Goal: Find specific page/section: Find specific page/section

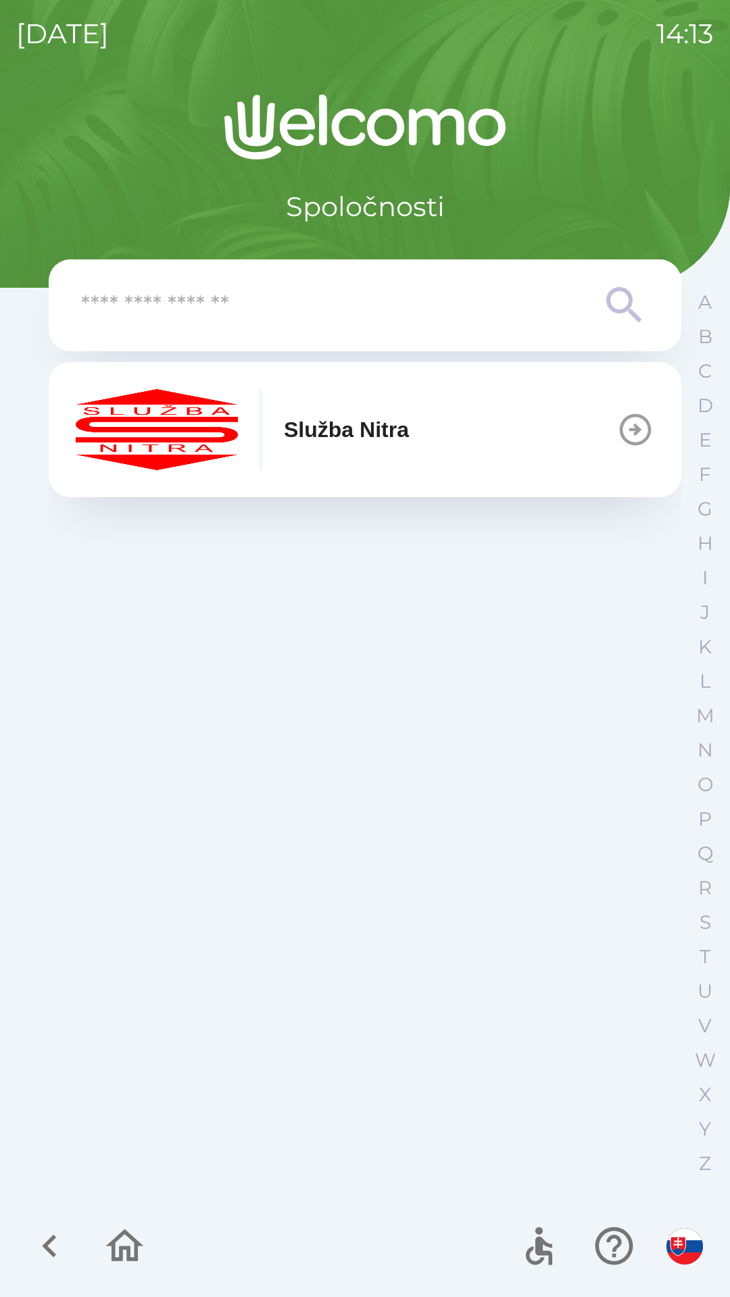
click at [409, 436] on p "Služba Nitra" at bounding box center [346, 430] width 125 height 32
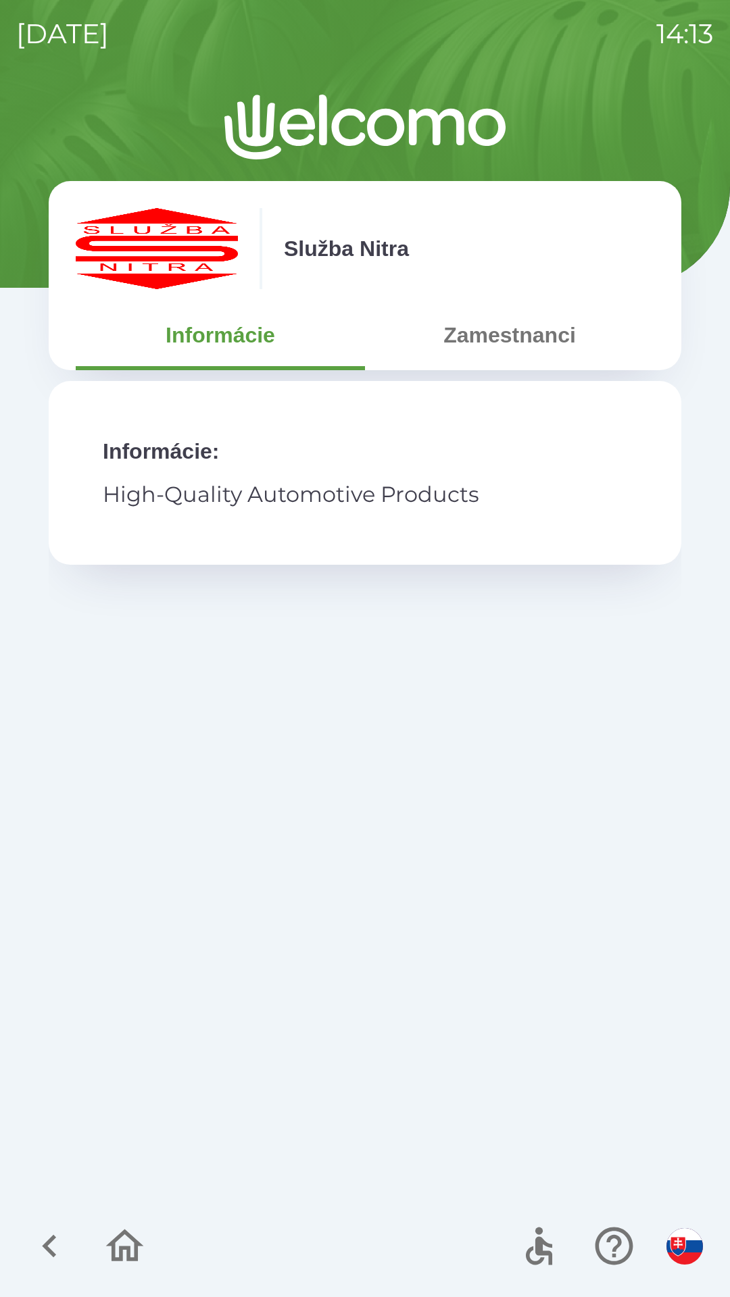
click at [532, 341] on button "Zamestnanci" at bounding box center [509, 335] width 289 height 49
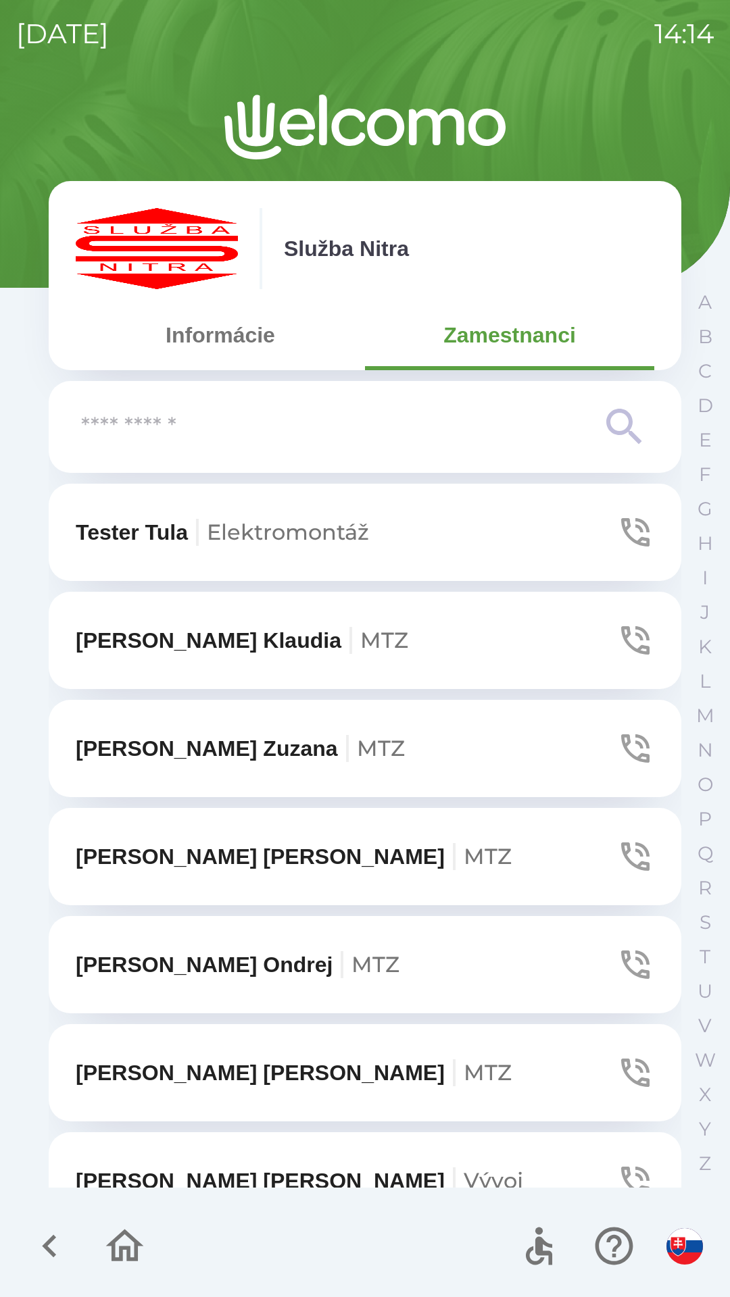
click at [360, 424] on input "text" at bounding box center [338, 427] width 514 height 37
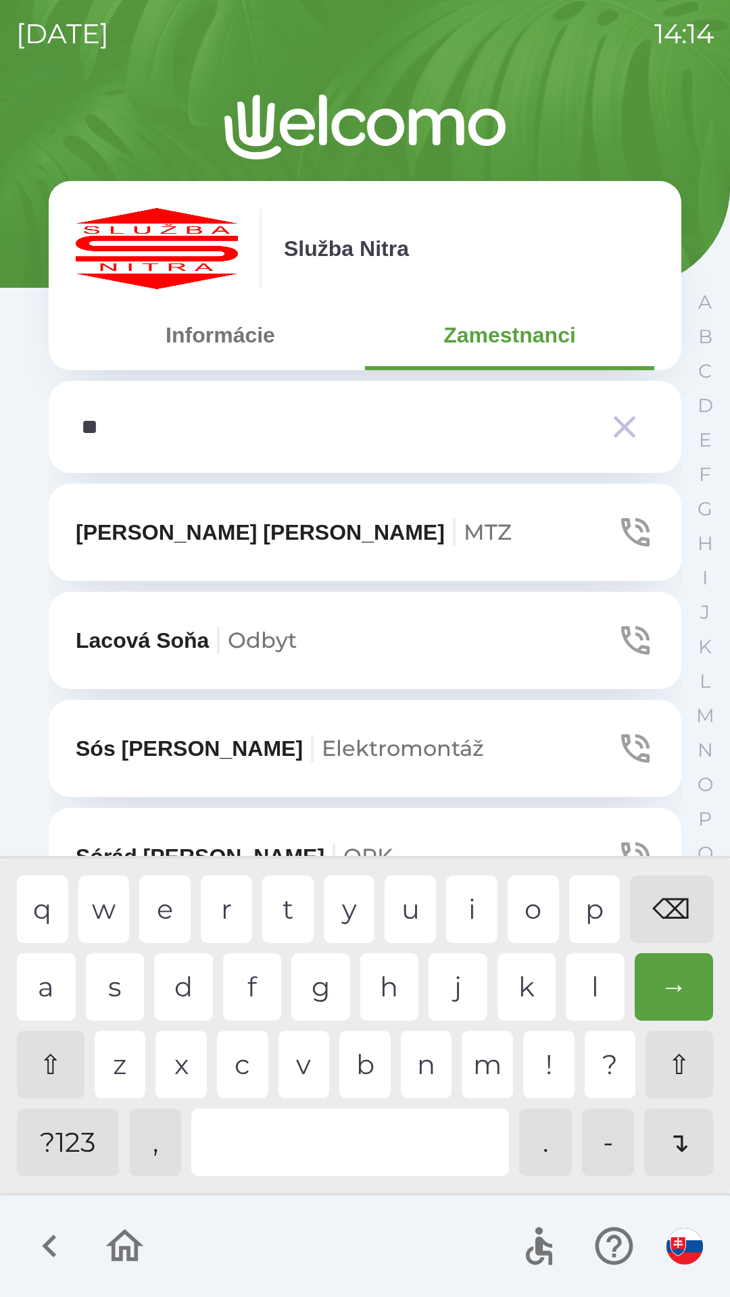
type input "***"
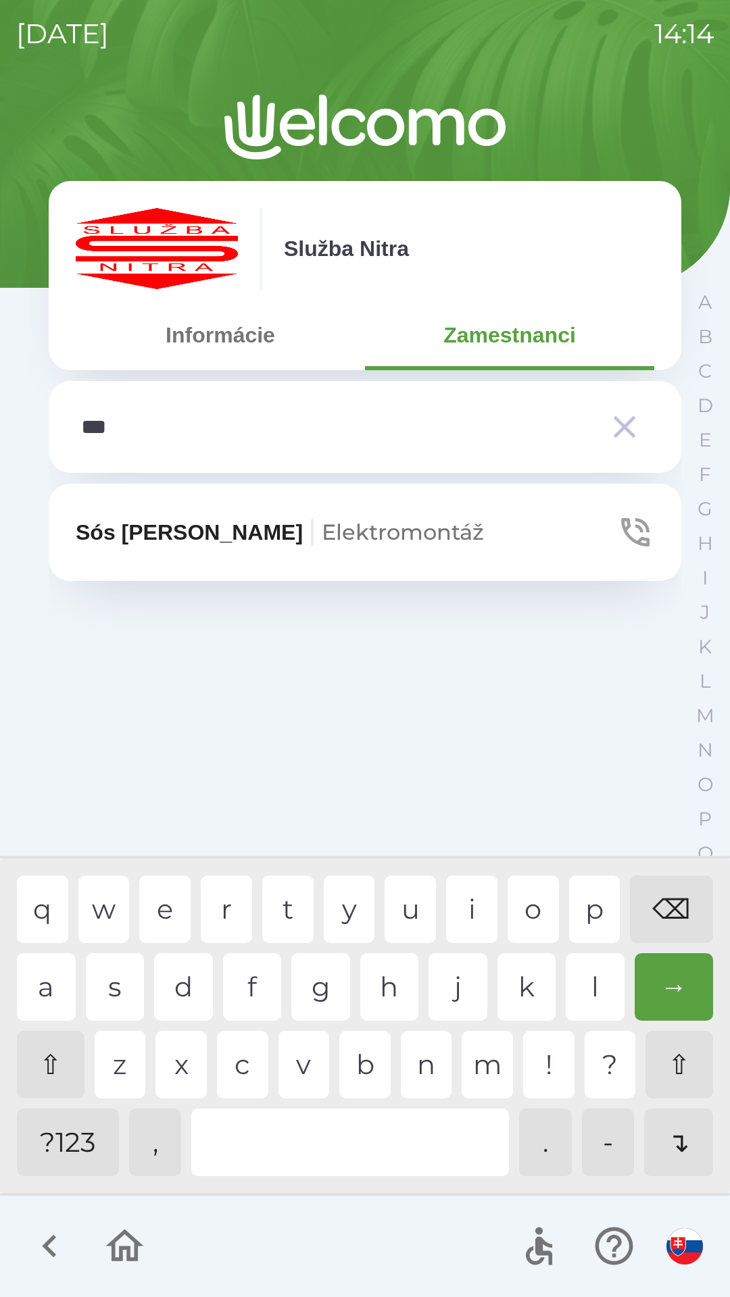
click at [322, 520] on span "Elektromontáž" at bounding box center [403, 532] width 162 height 26
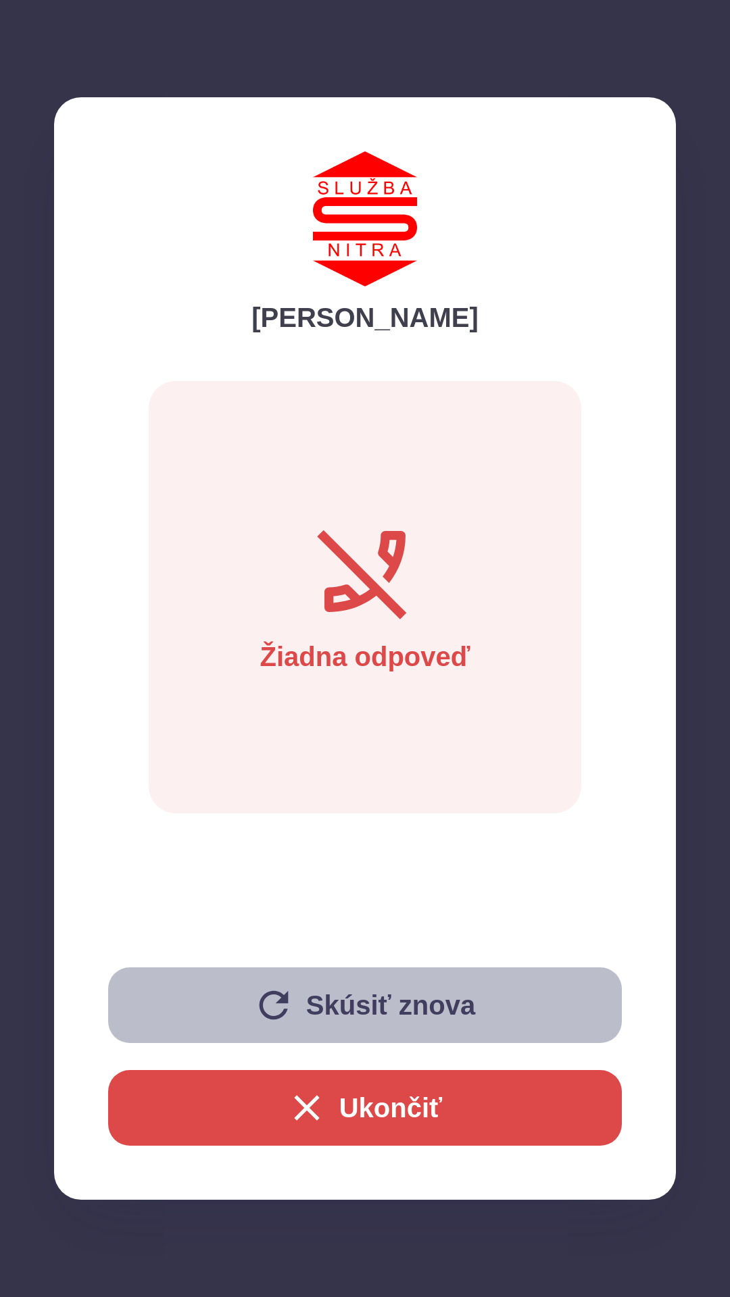
click at [366, 1002] on button "Skúsiť znova" at bounding box center [365, 1006] width 514 height 76
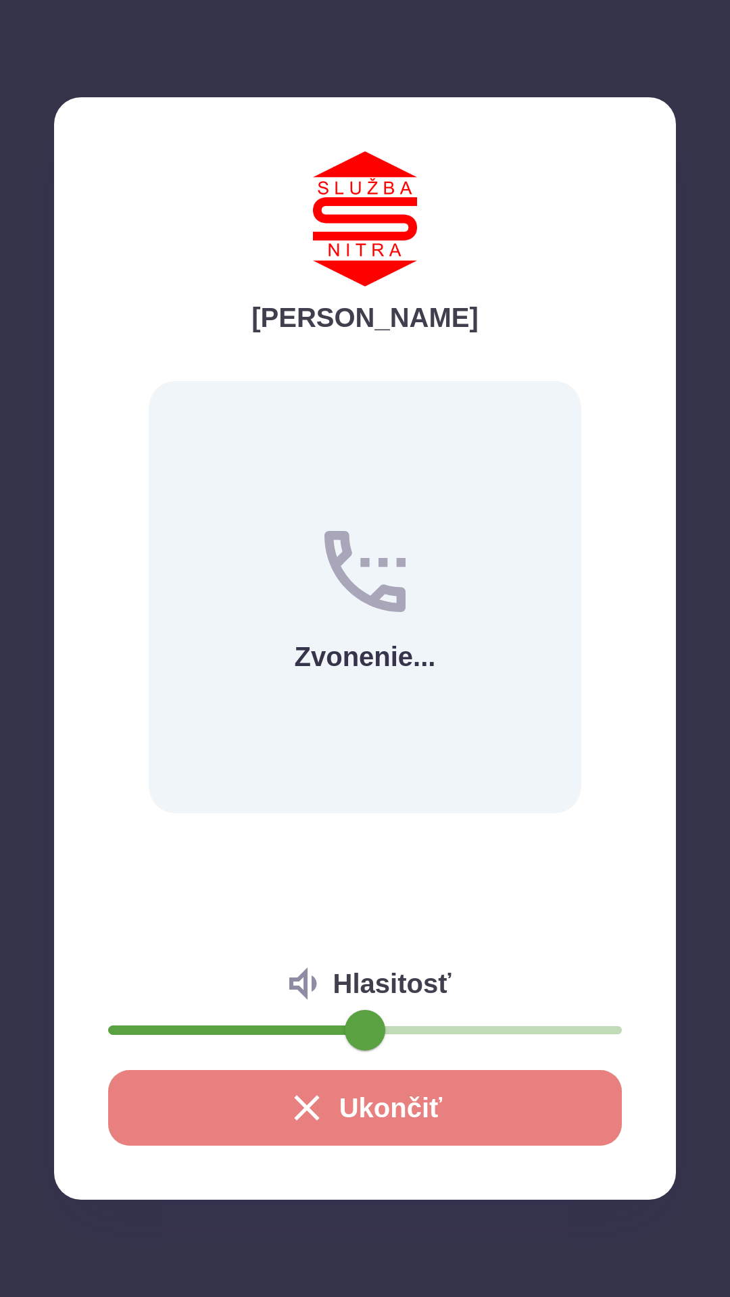
click at [386, 1095] on button "Ukončiť" at bounding box center [365, 1108] width 514 height 76
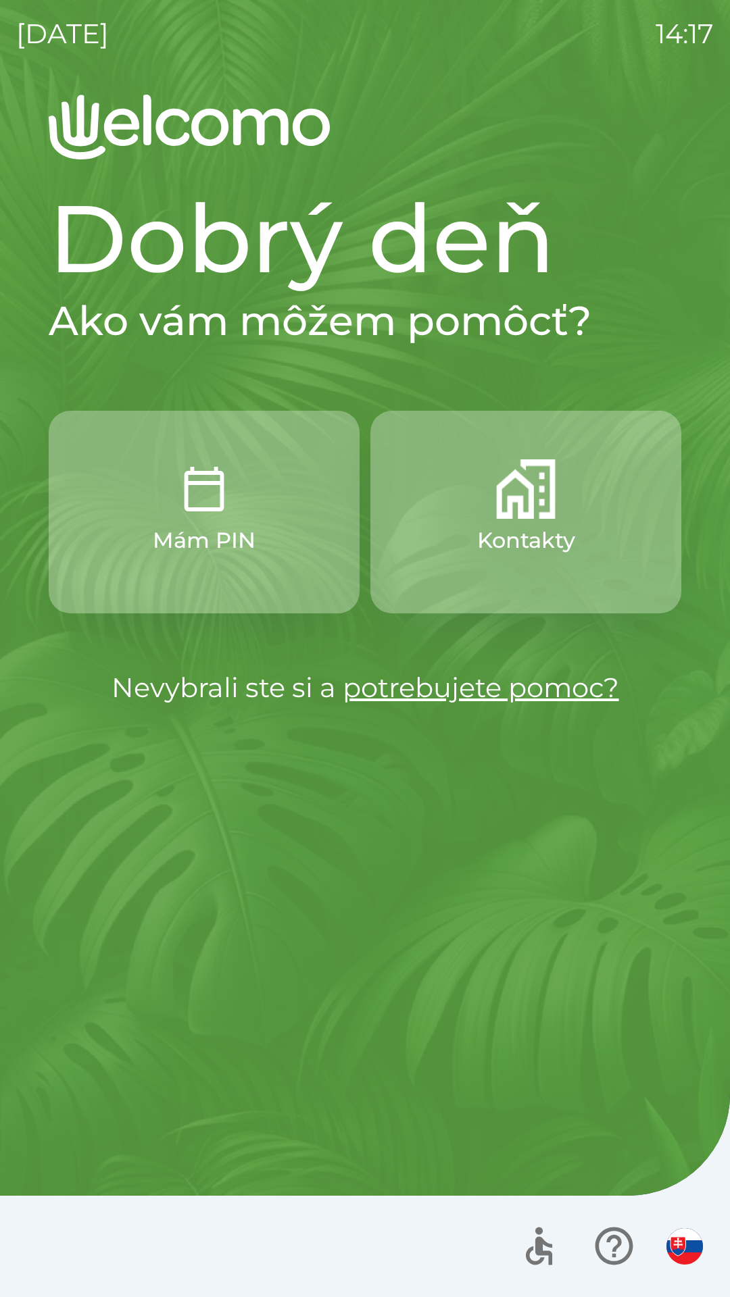
click at [518, 511] on img "button" at bounding box center [525, 488] width 59 height 59
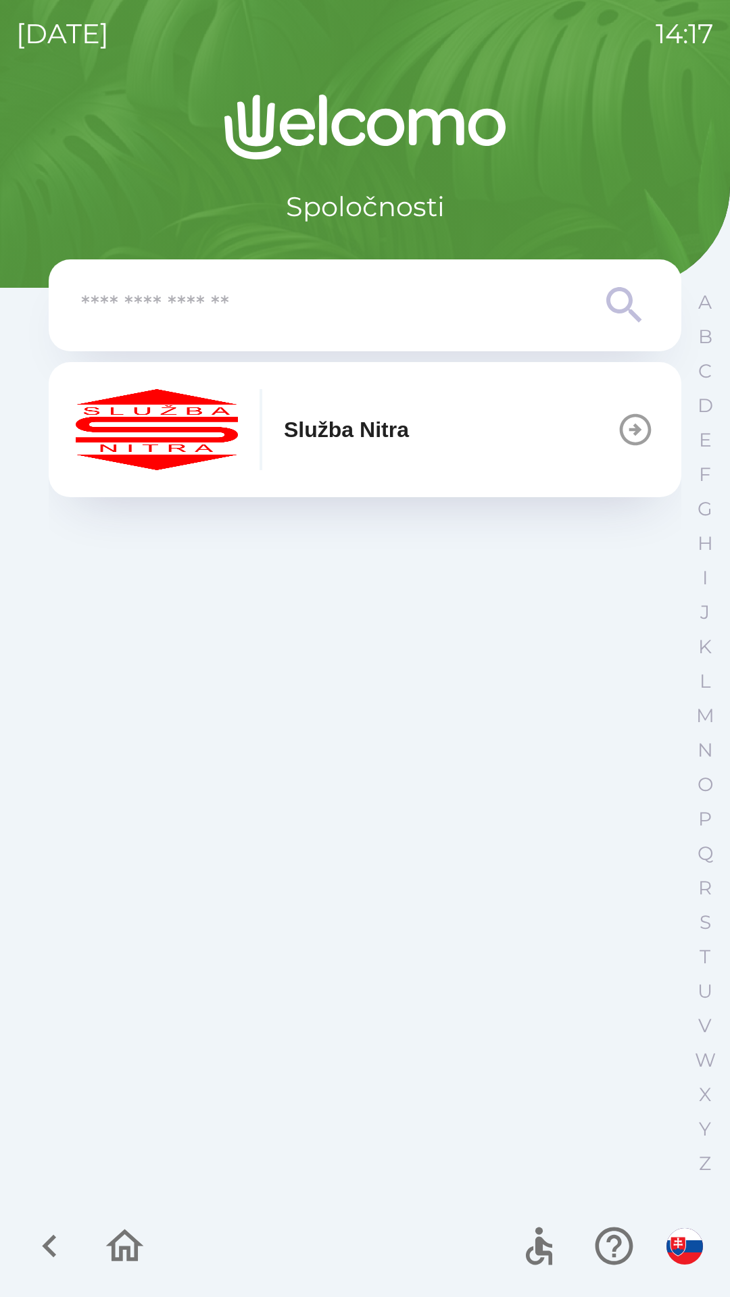
click at [455, 436] on button "Služba Nitra" at bounding box center [365, 429] width 632 height 135
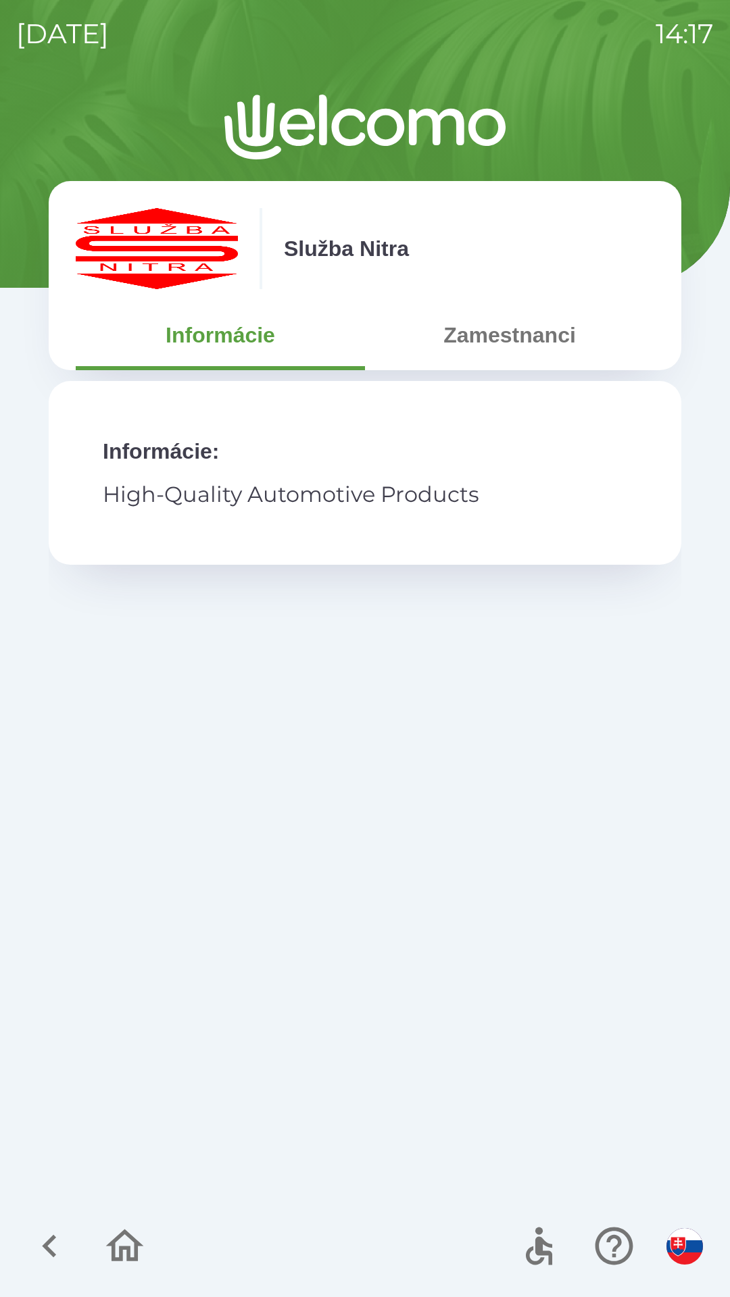
click at [495, 341] on button "Zamestnanci" at bounding box center [509, 335] width 289 height 49
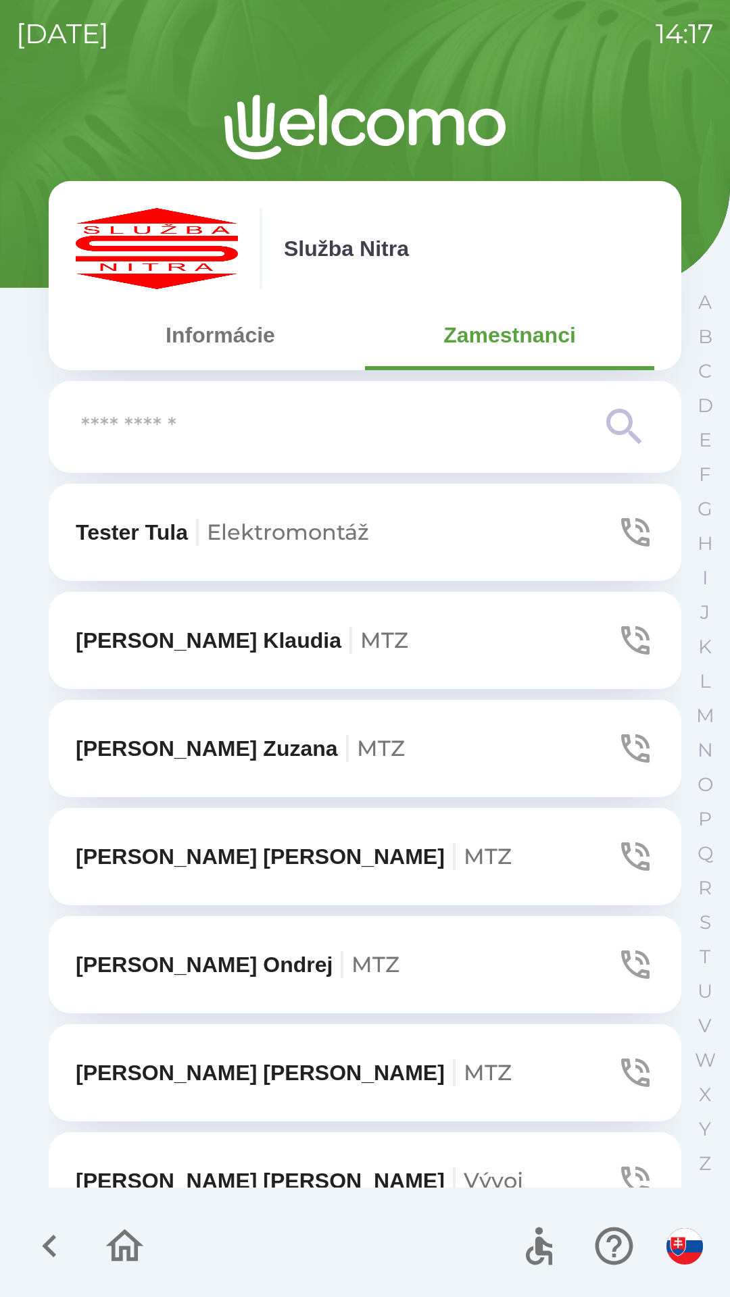
click at [243, 436] on input "text" at bounding box center [338, 427] width 514 height 37
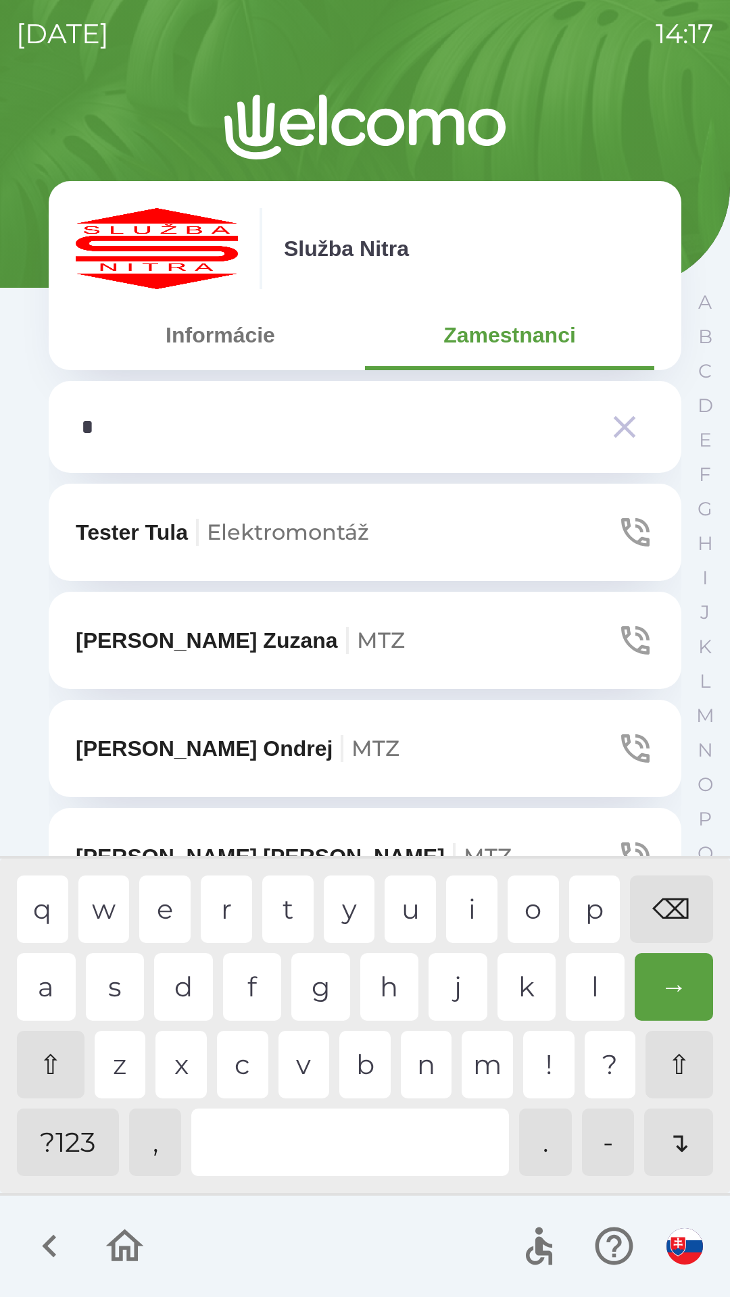
click at [121, 984] on div "s" at bounding box center [115, 987] width 59 height 68
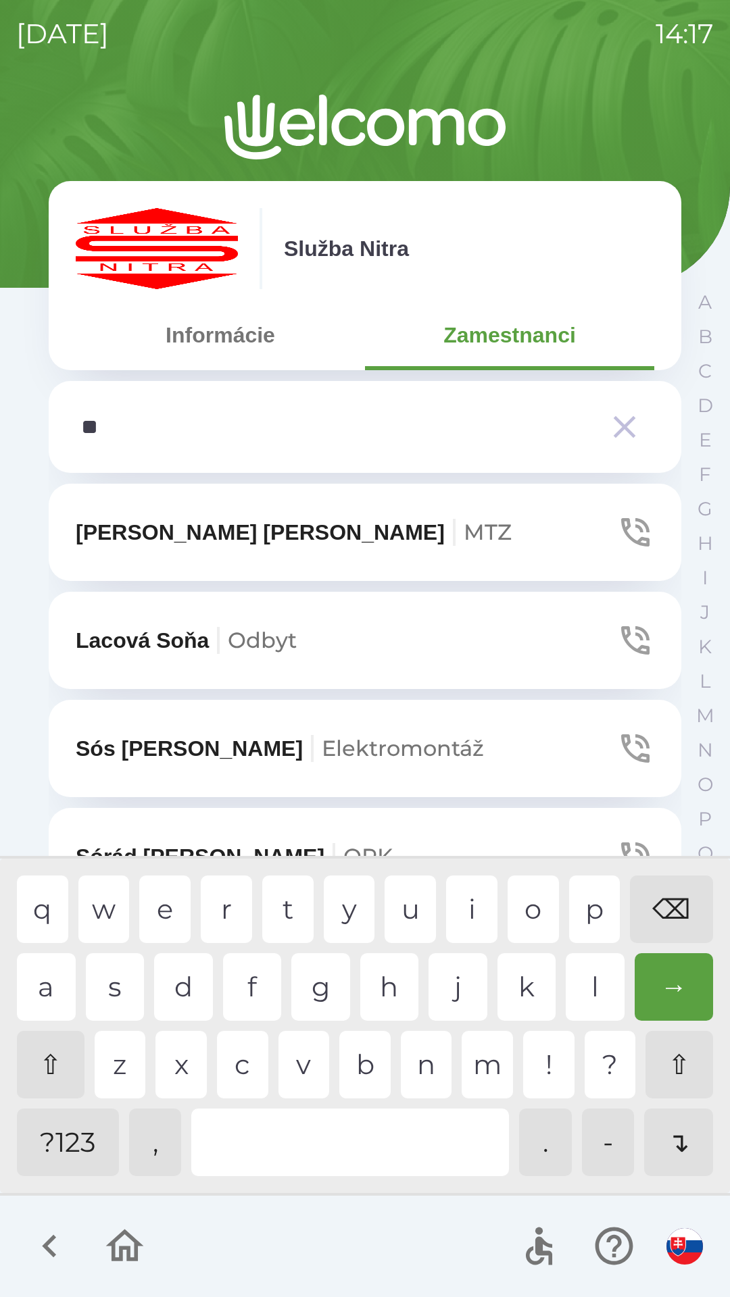
click at [516, 907] on div "o" at bounding box center [532, 910] width 51 height 68
type input "***"
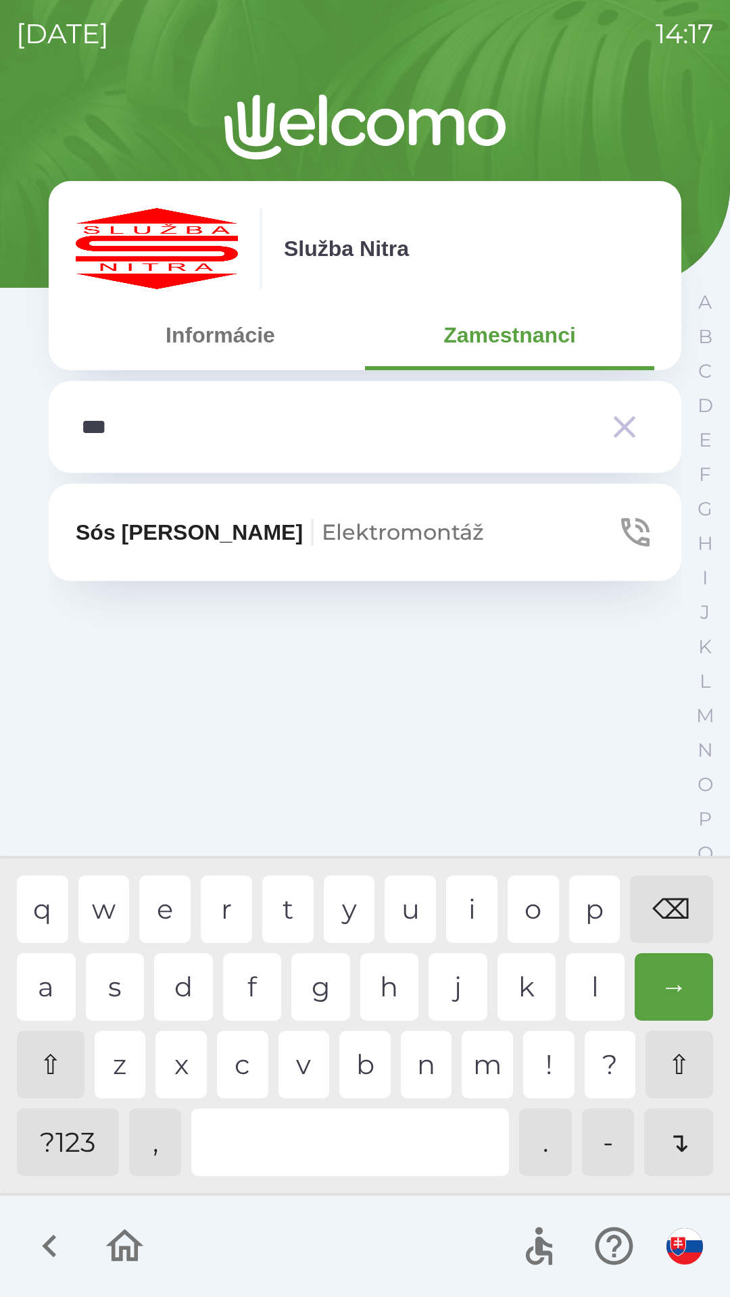
click at [122, 969] on div "s" at bounding box center [115, 987] width 59 height 68
click at [322, 536] on span "Elektromontáž" at bounding box center [403, 532] width 162 height 26
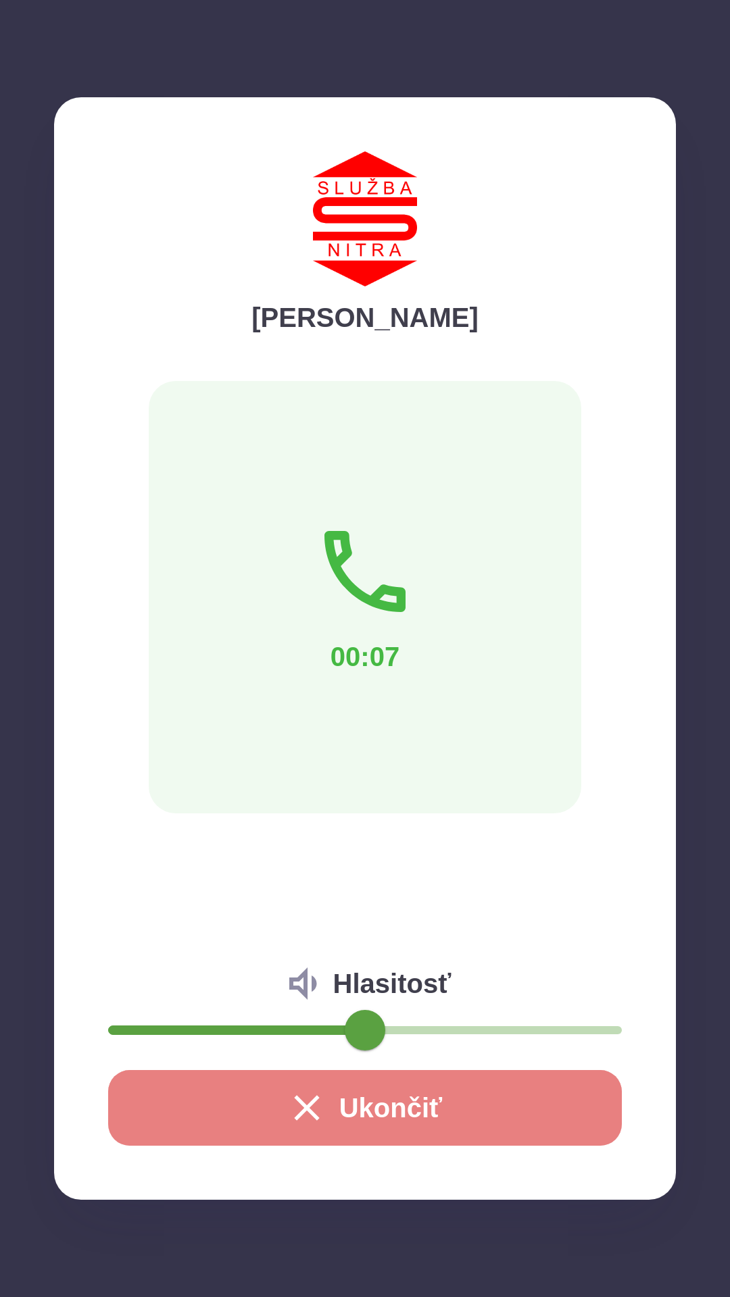
click at [347, 1105] on button "Ukončiť" at bounding box center [365, 1108] width 514 height 76
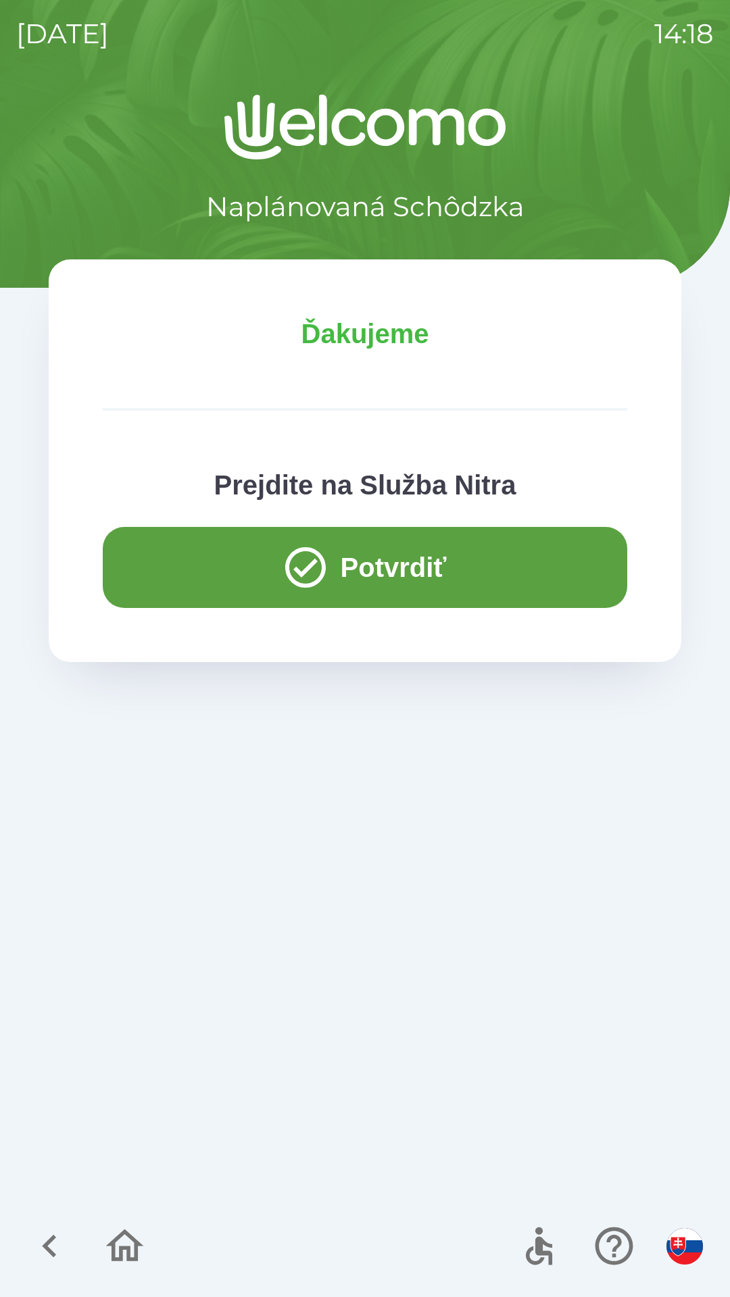
click at [310, 572] on icon "button" at bounding box center [305, 567] width 49 height 49
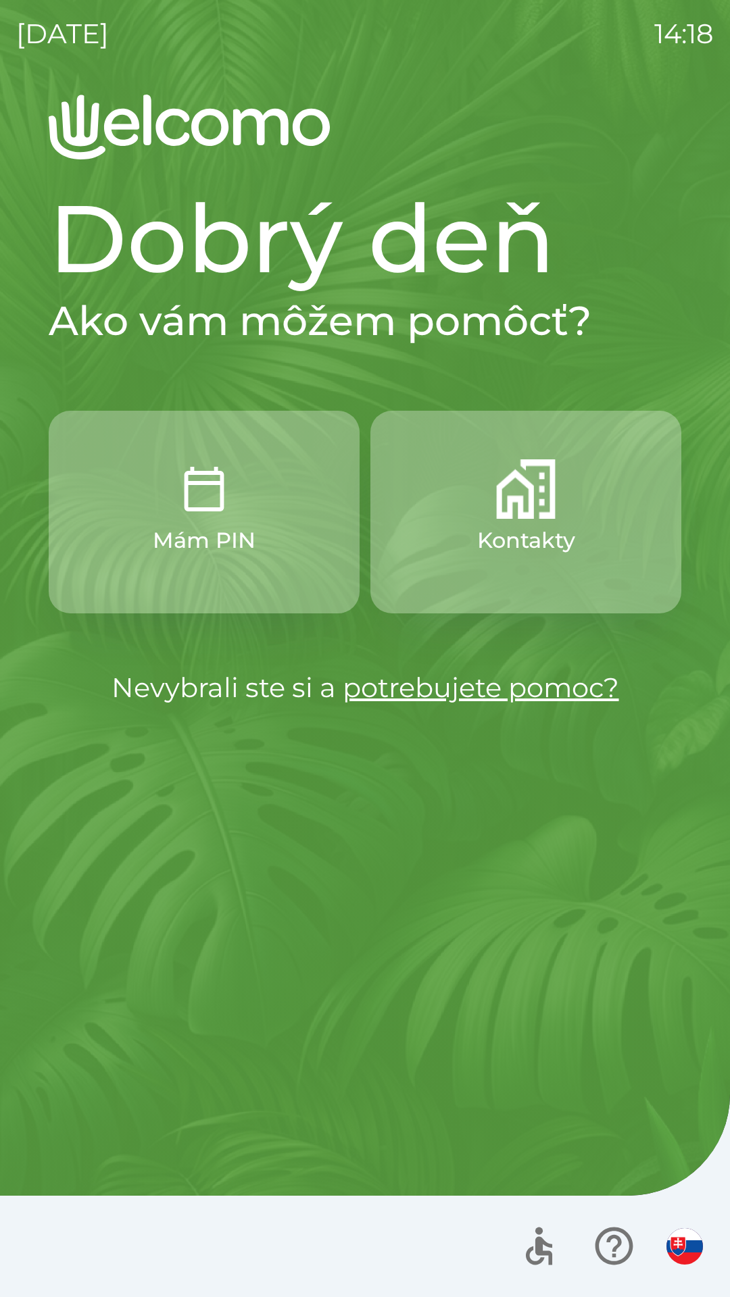
click at [526, 497] on img "button" at bounding box center [525, 488] width 59 height 59
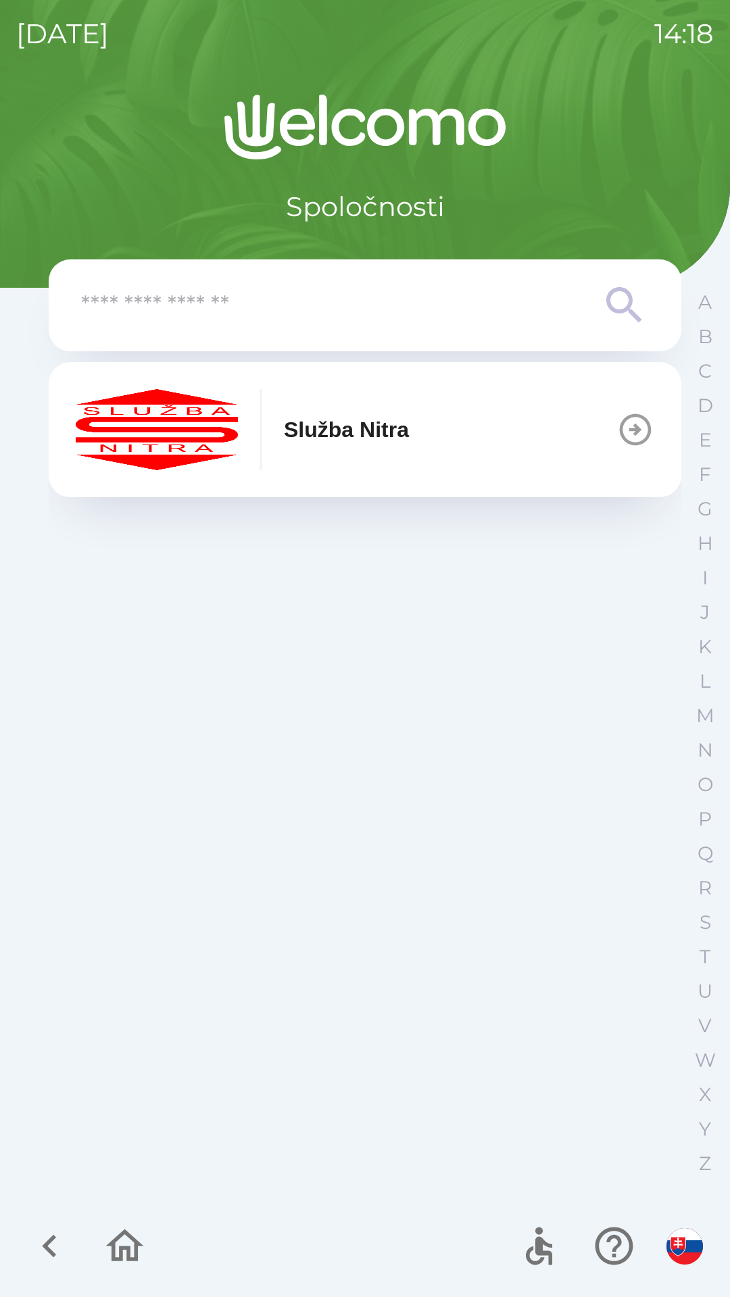
click at [210, 411] on img "button" at bounding box center [157, 429] width 162 height 81
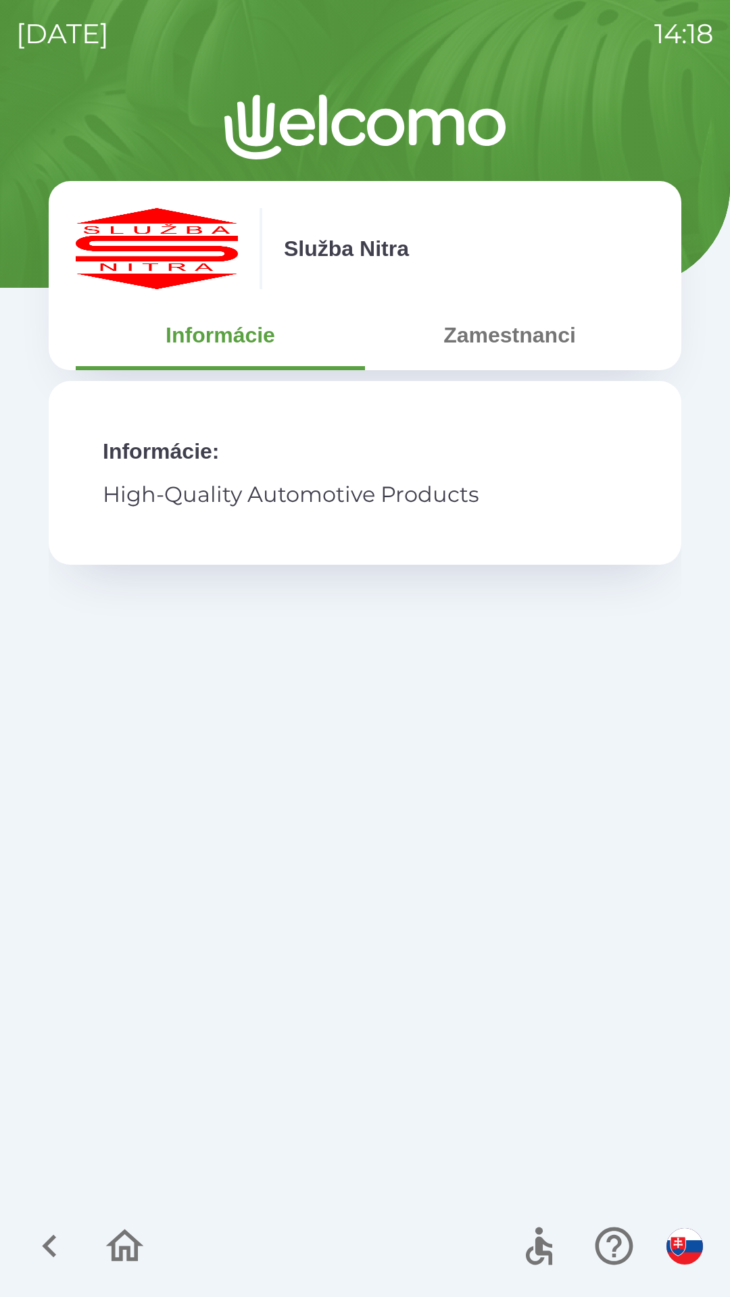
click at [482, 341] on button "Zamestnanci" at bounding box center [509, 335] width 289 height 49
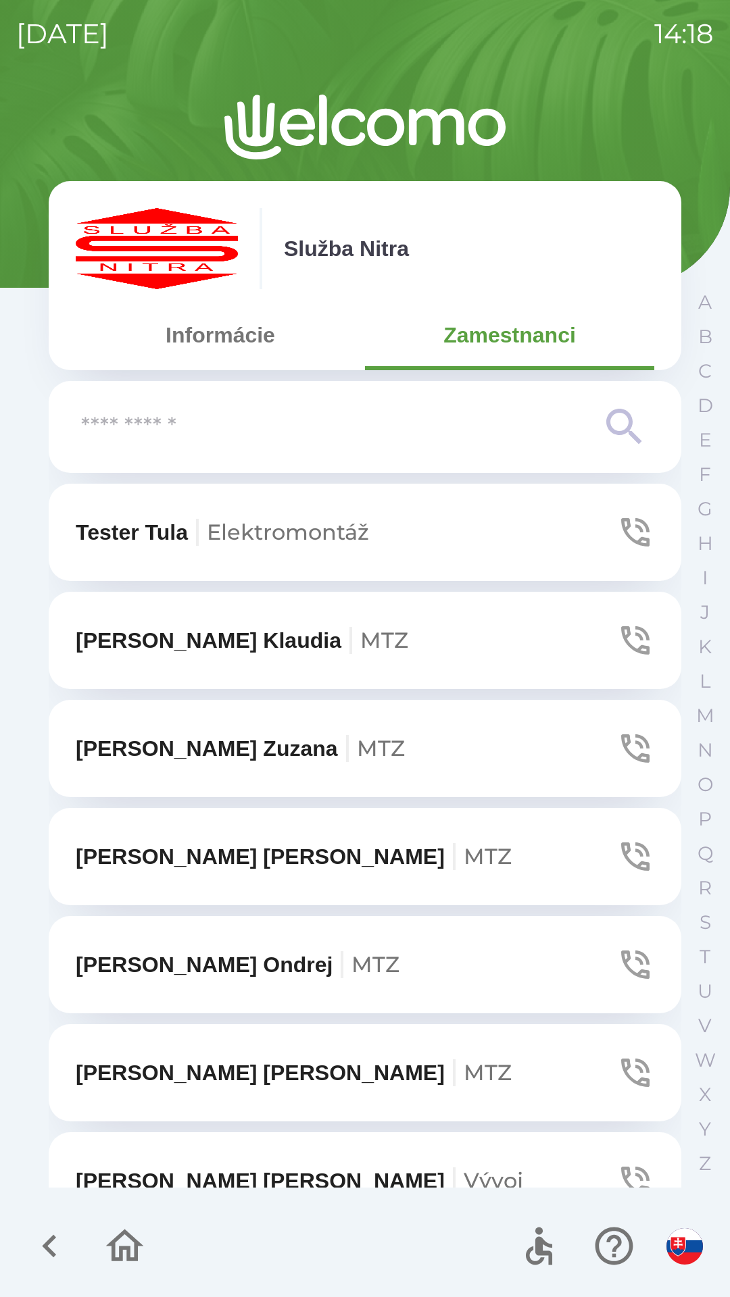
click at [134, 431] on input "text" at bounding box center [338, 427] width 514 height 37
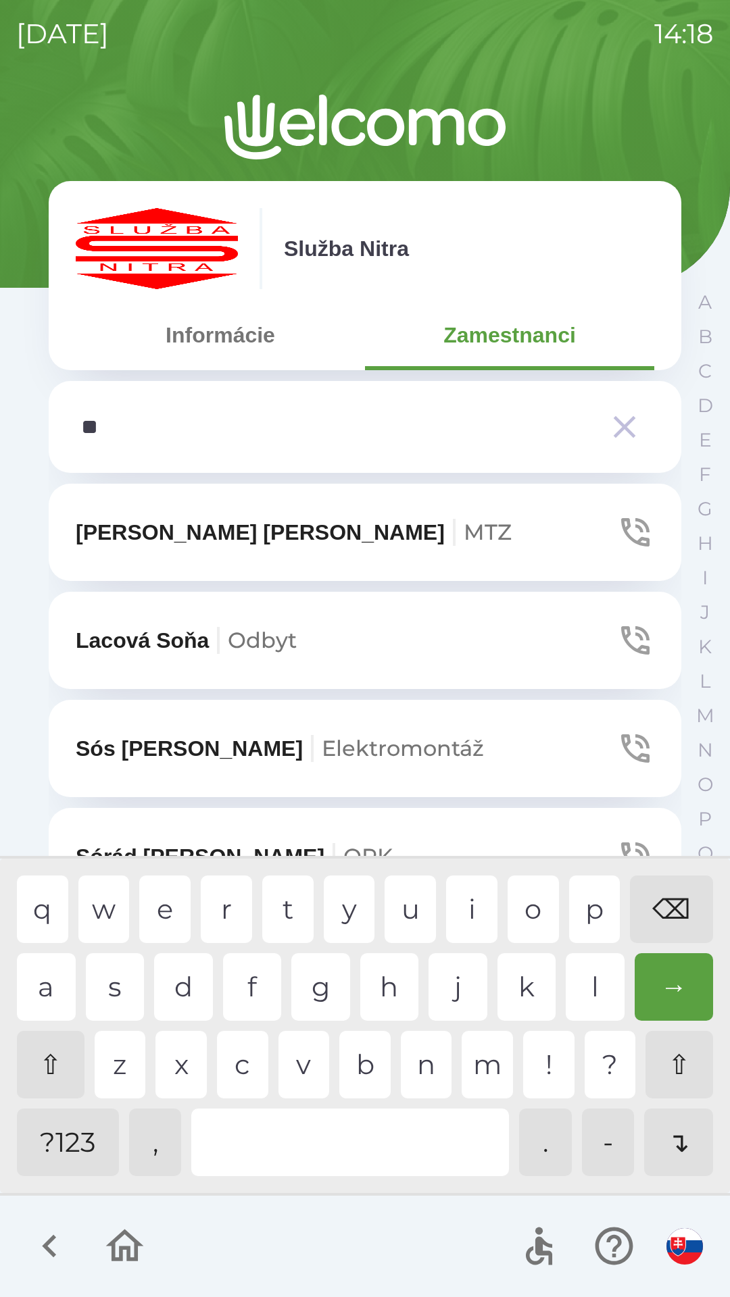
click at [531, 899] on div "o" at bounding box center [532, 910] width 51 height 68
type input "***"
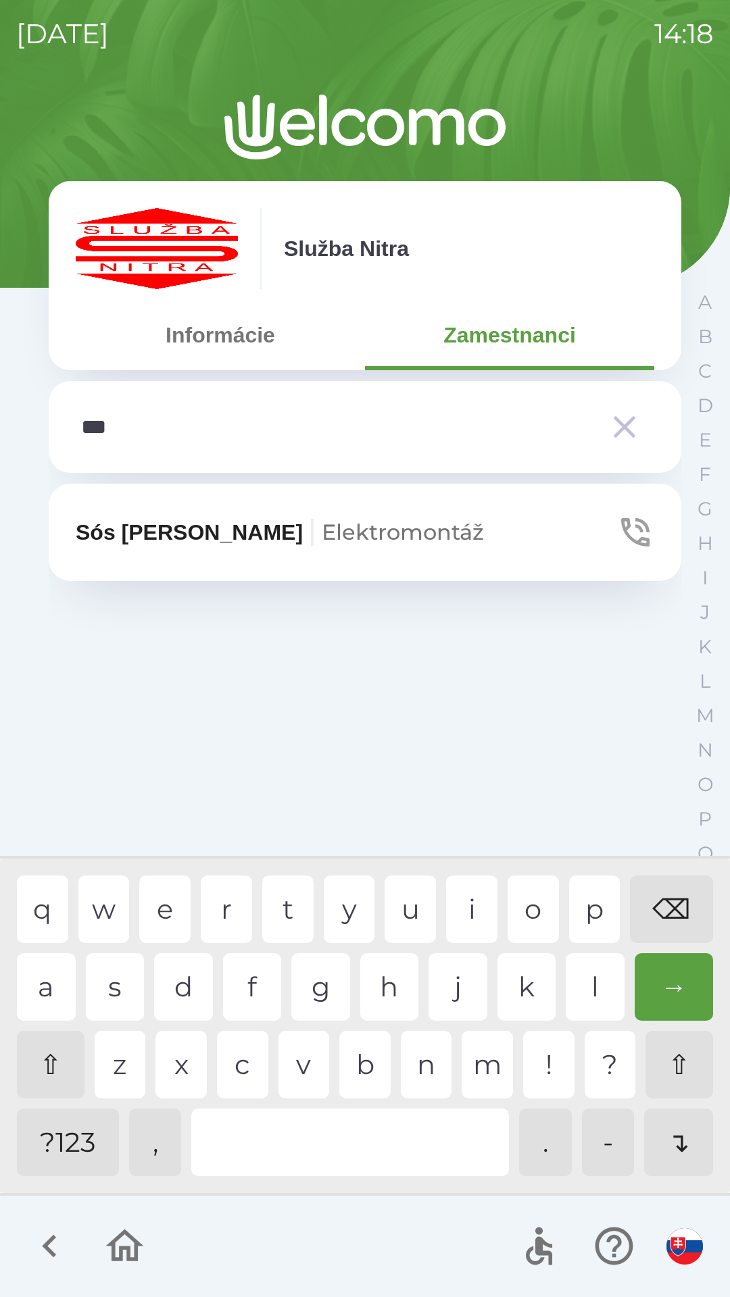
click at [110, 982] on div "s" at bounding box center [115, 987] width 59 height 68
click at [136, 528] on p "Sós [PERSON_NAME] Elektromontáž" at bounding box center [280, 532] width 408 height 32
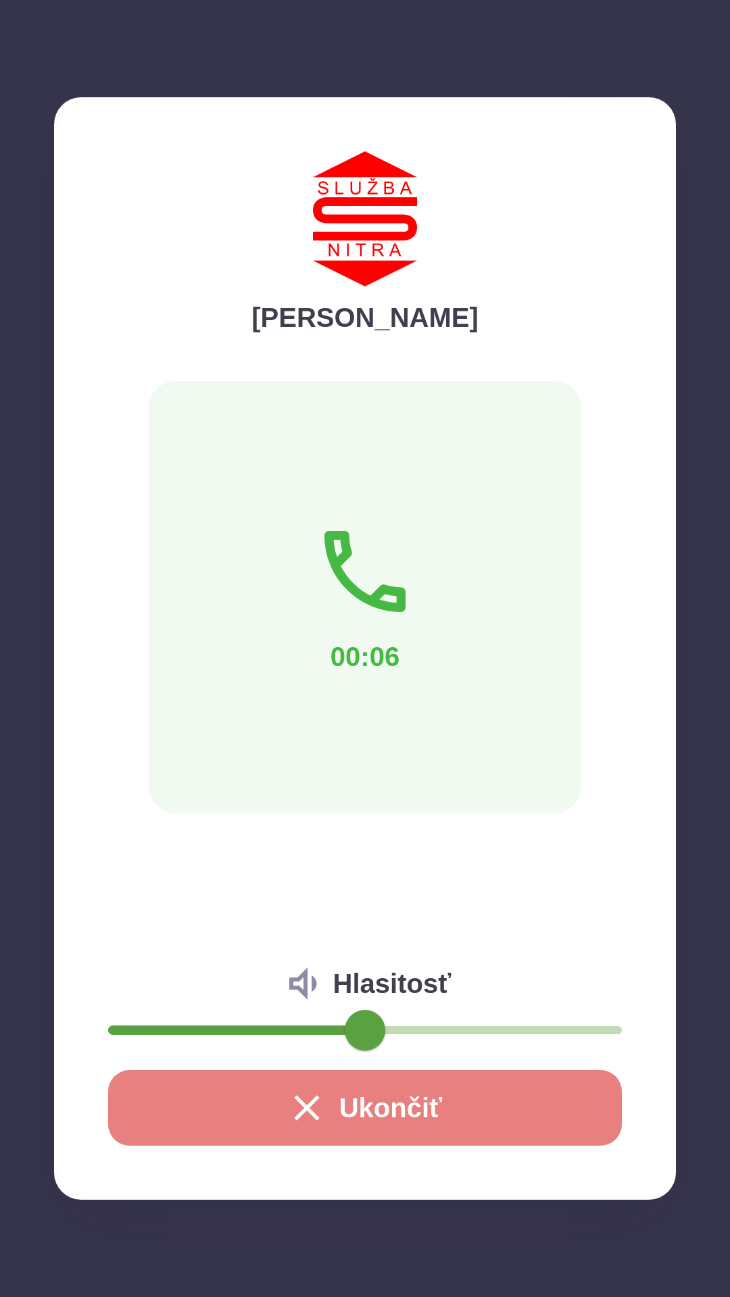
click at [386, 1103] on button "Ukončiť" at bounding box center [365, 1108] width 514 height 76
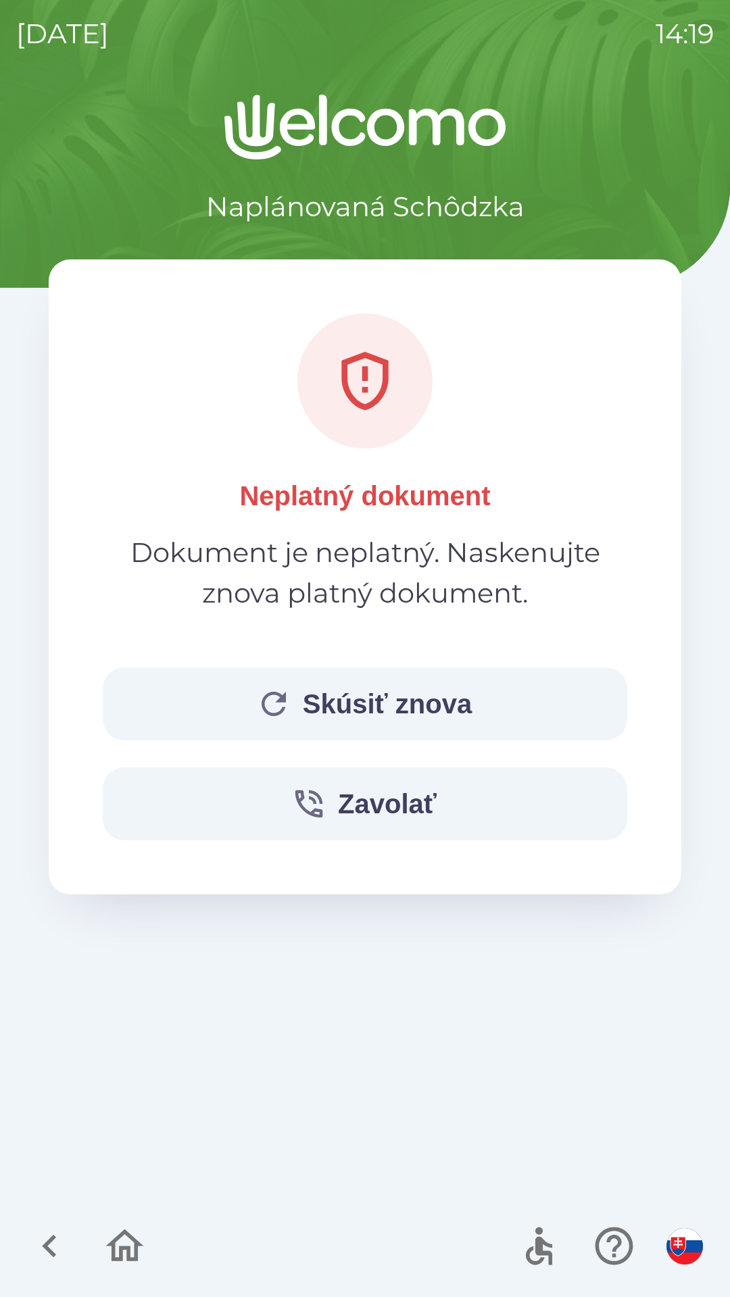
click at [296, 702] on button "Skúsiť znova" at bounding box center [365, 704] width 524 height 73
click at [343, 702] on button "Skúsiť znova" at bounding box center [365, 704] width 524 height 73
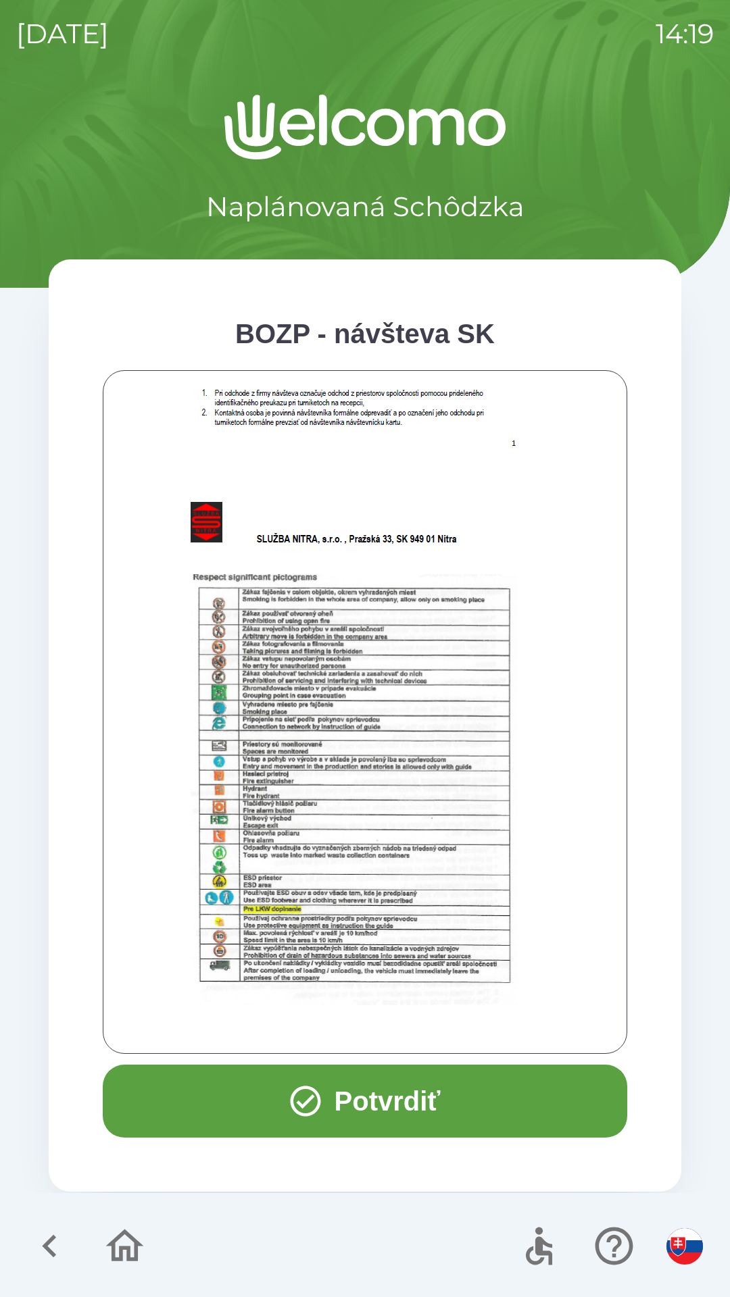
scroll to position [546, 0]
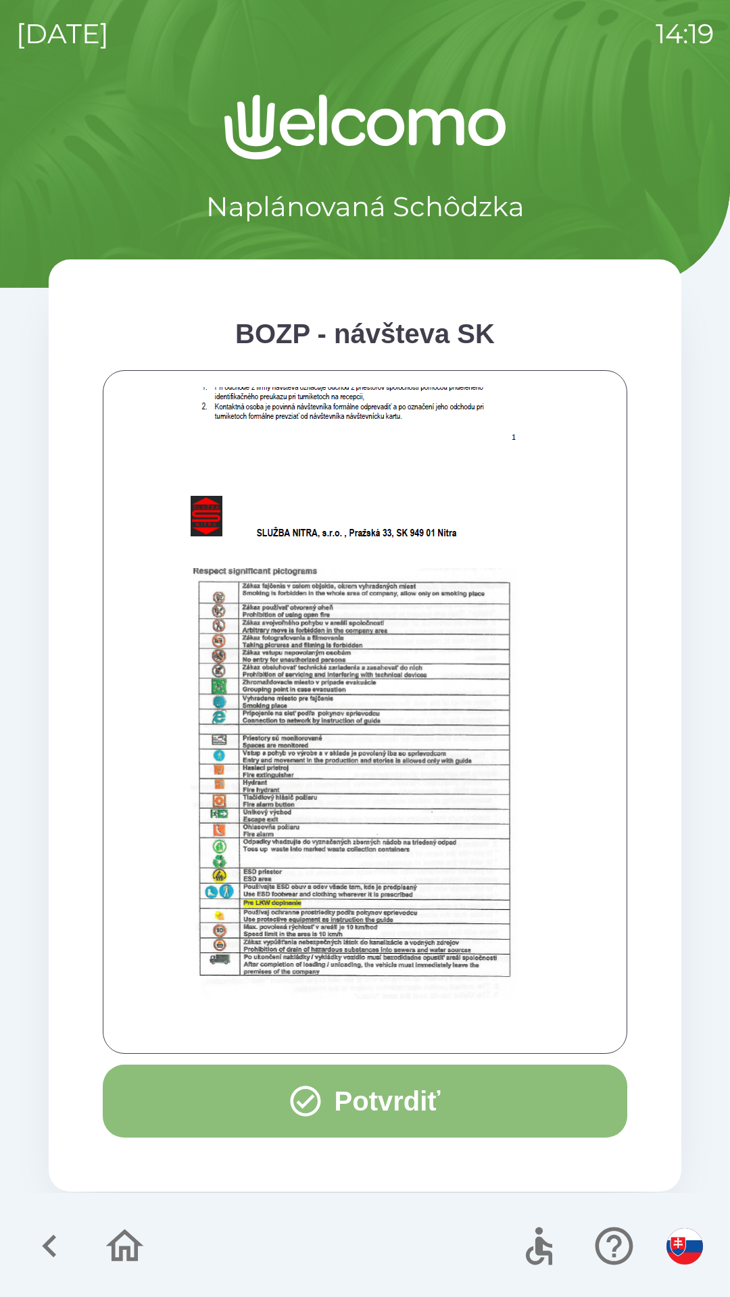
click at [311, 1094] on icon "button" at bounding box center [305, 1101] width 36 height 36
